Goal: Information Seeking & Learning: Learn about a topic

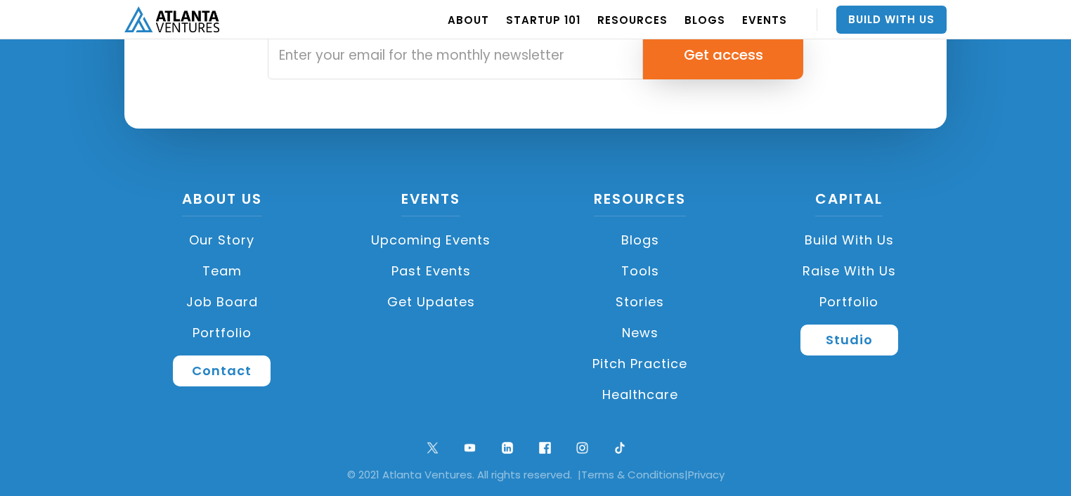
scroll to position [3396, 0]
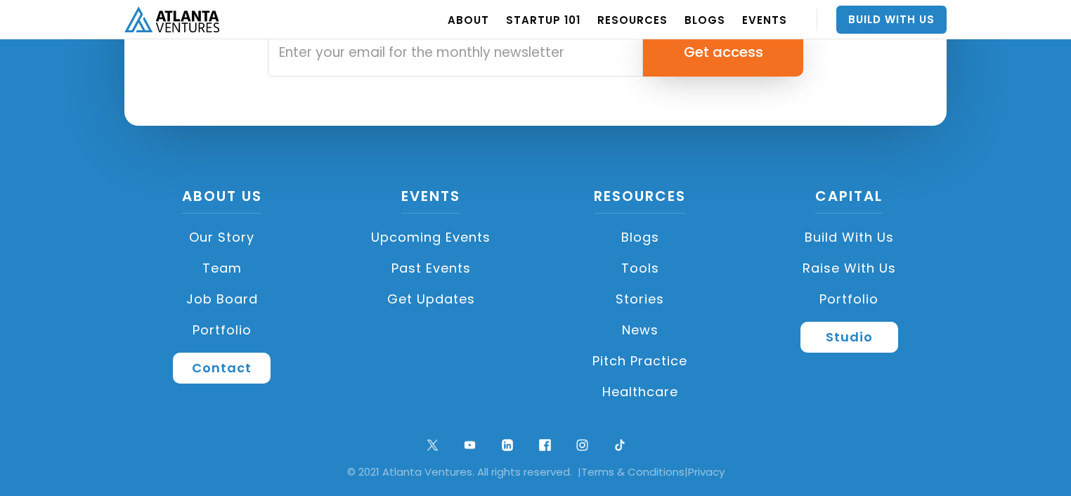
click at [236, 238] on link "Our Story" at bounding box center [221, 237] width 195 height 31
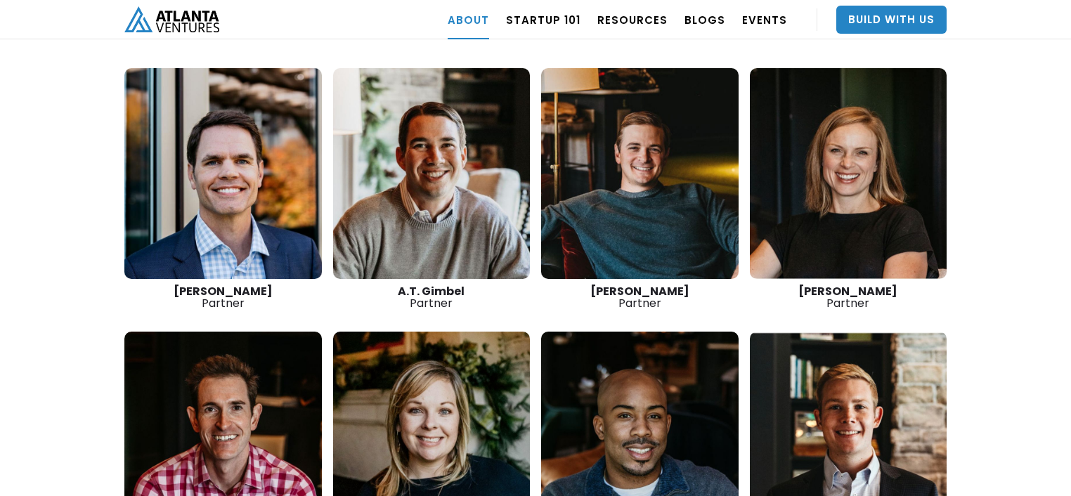
scroll to position [2027, 0]
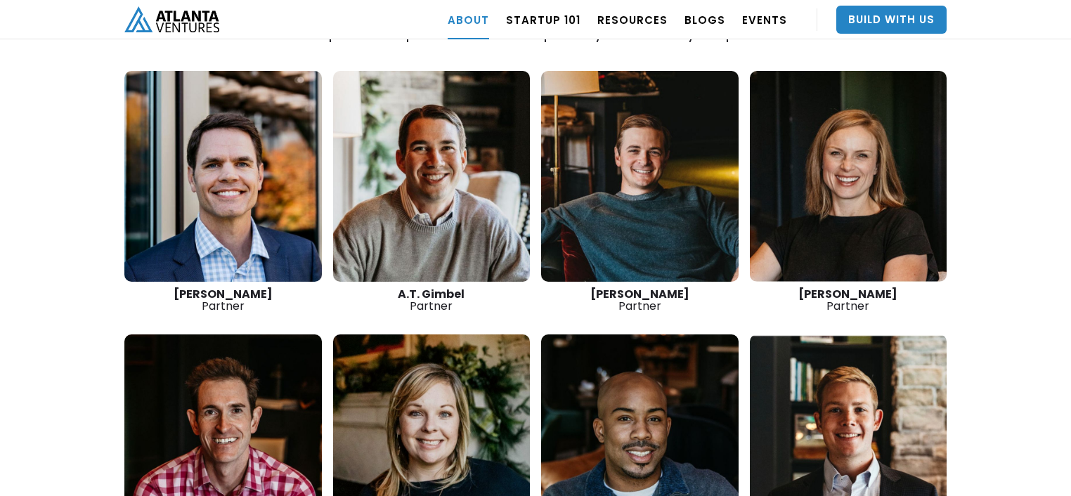
click at [455, 120] on link at bounding box center [431, 176] width 197 height 211
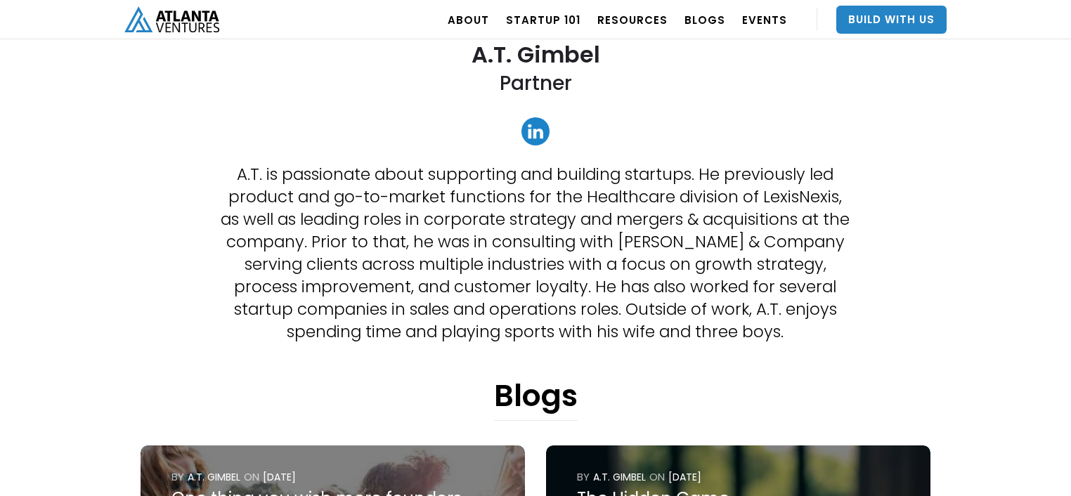
scroll to position [289, 0]
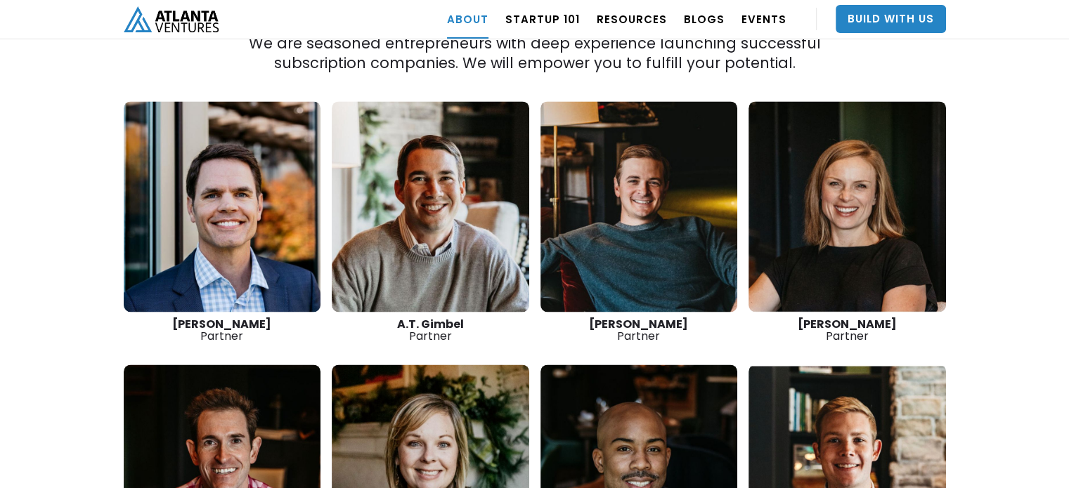
scroll to position [2305, 0]
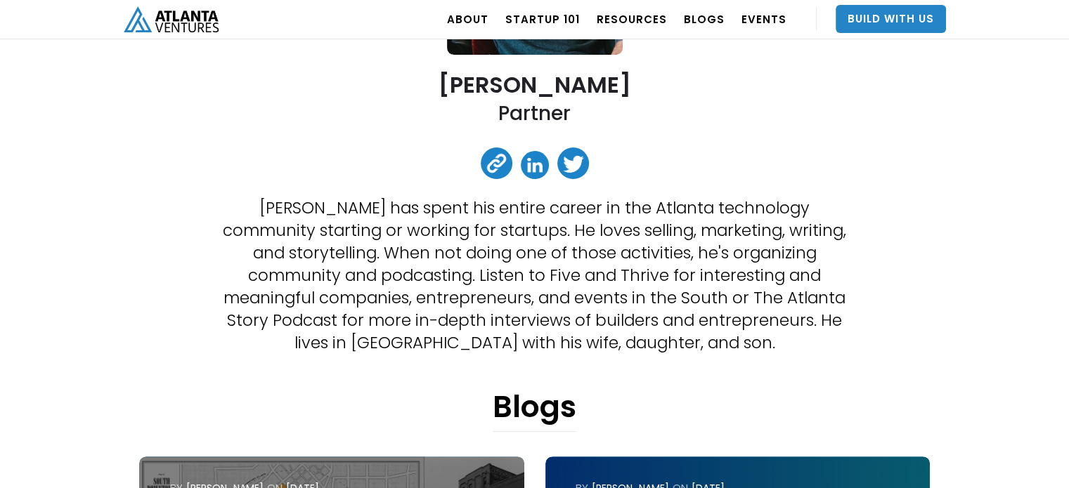
scroll to position [259, 0]
click at [529, 225] on p "[PERSON_NAME] has spent his entire career in the Atlanta technology community s…" at bounding box center [535, 274] width 633 height 157
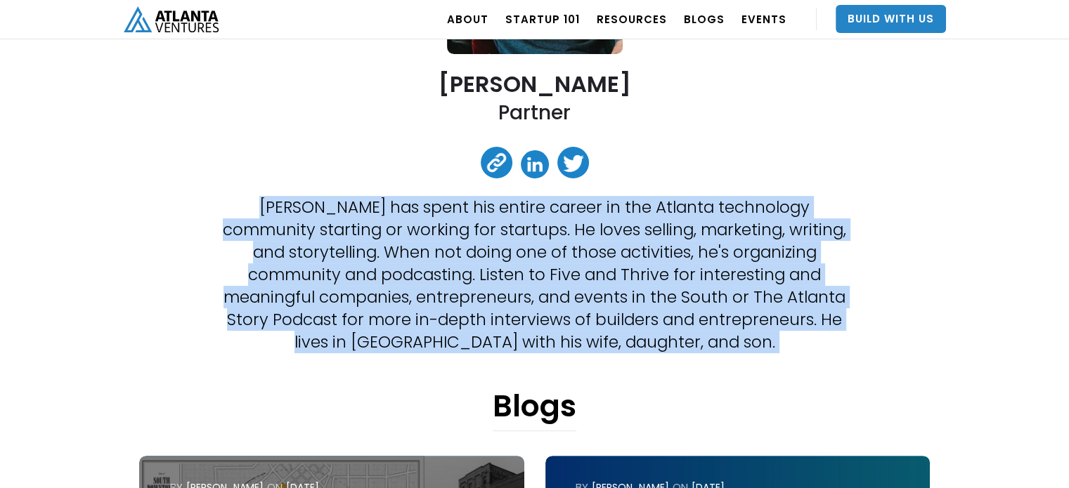
click at [529, 225] on p "[PERSON_NAME] has spent his entire career in the Atlanta technology community s…" at bounding box center [535, 274] width 633 height 157
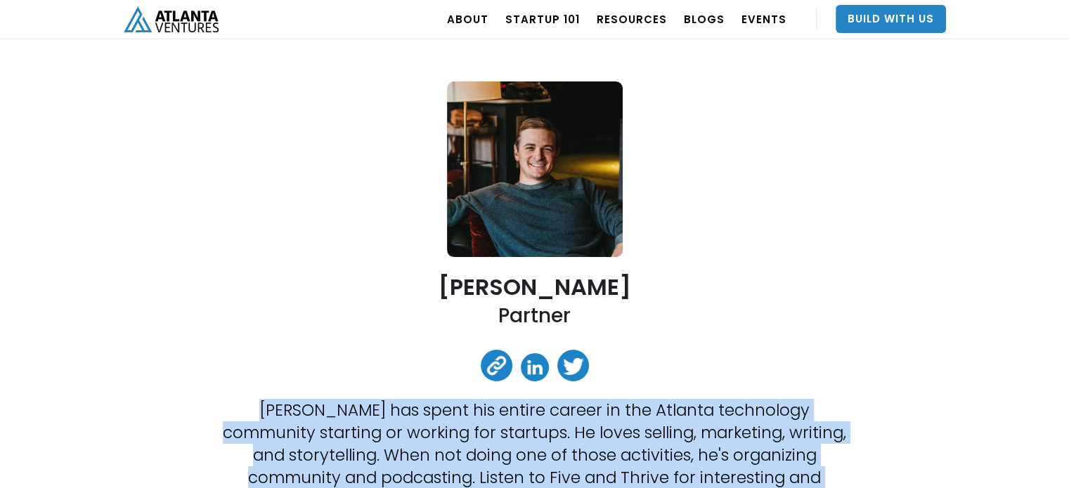
scroll to position [0, 0]
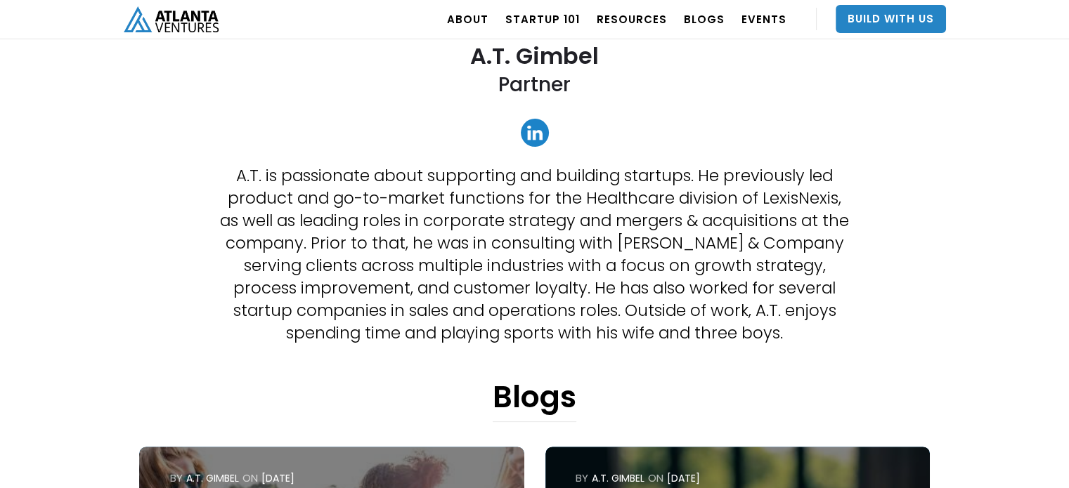
scroll to position [287, 0]
click at [611, 286] on p "A.T. is passionate about supporting and building startups. He previously led pr…" at bounding box center [535, 254] width 633 height 180
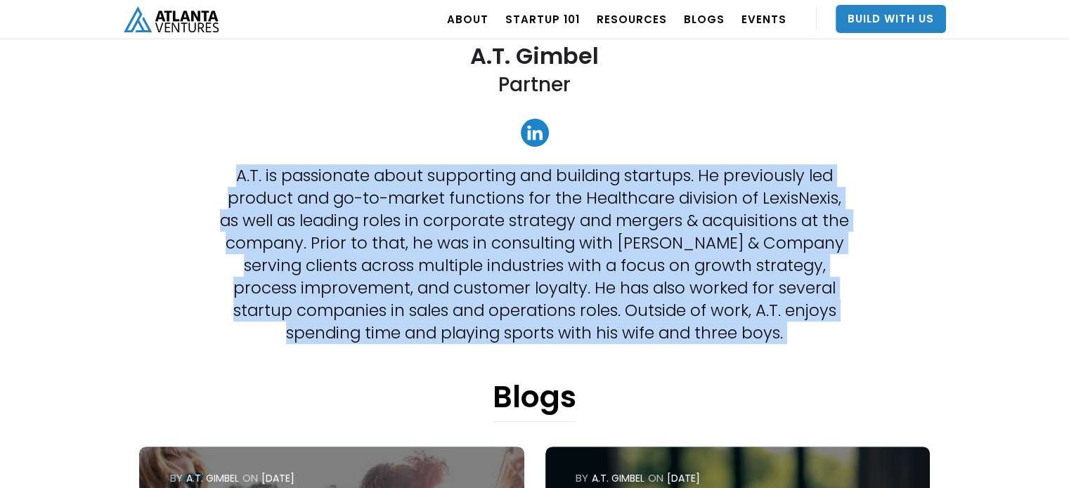
click at [611, 286] on p "A.T. is passionate about supporting and building startups. He previously led pr…" at bounding box center [535, 254] width 633 height 180
